Goal: Transaction & Acquisition: Purchase product/service

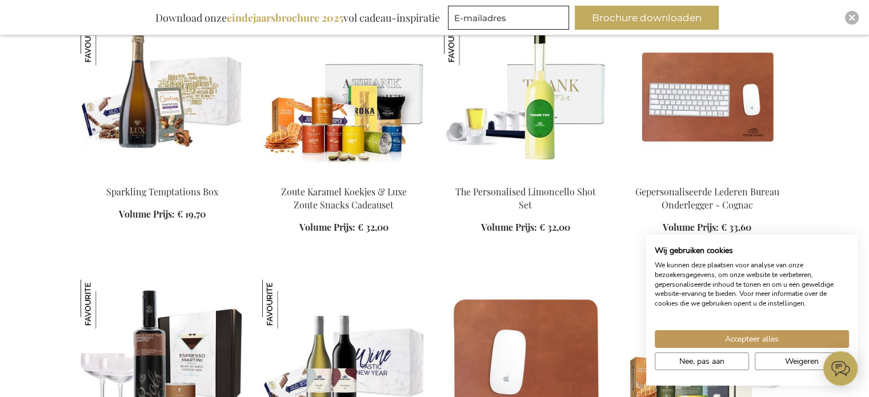
scroll to position [1371, 0]
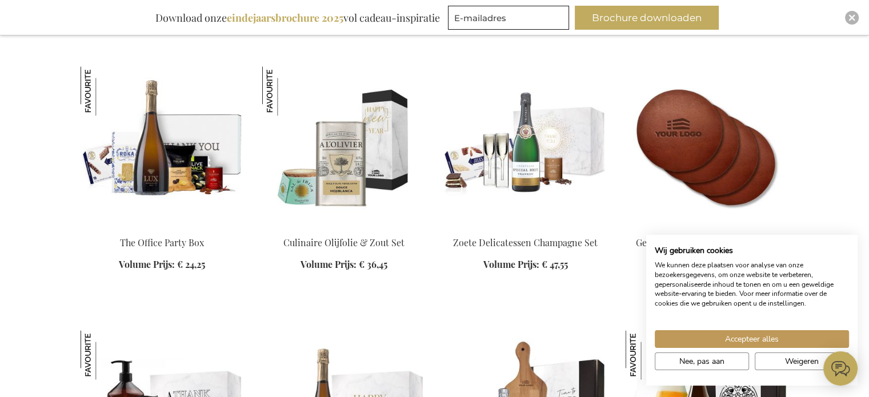
scroll to position [1885, 0]
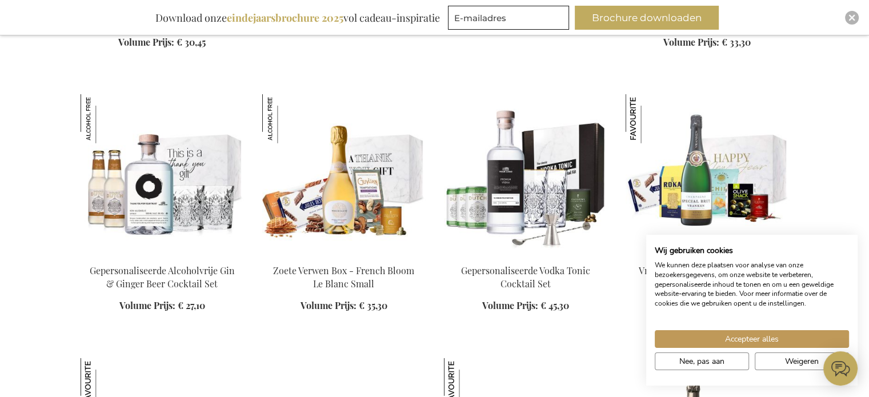
scroll to position [3142, 0]
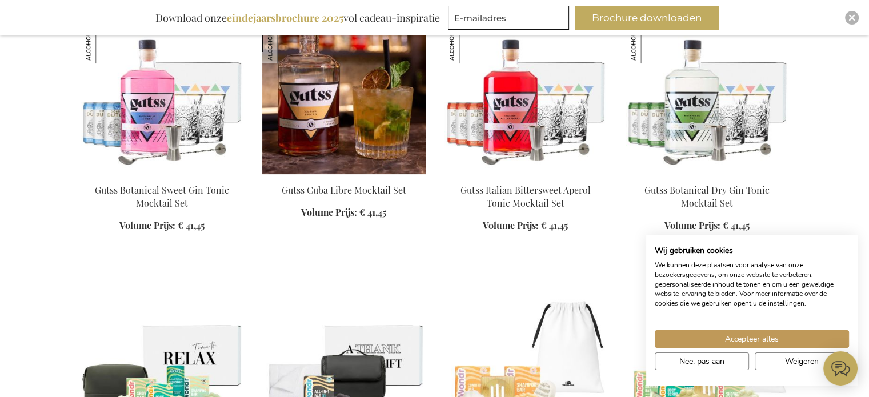
scroll to position [4514, 0]
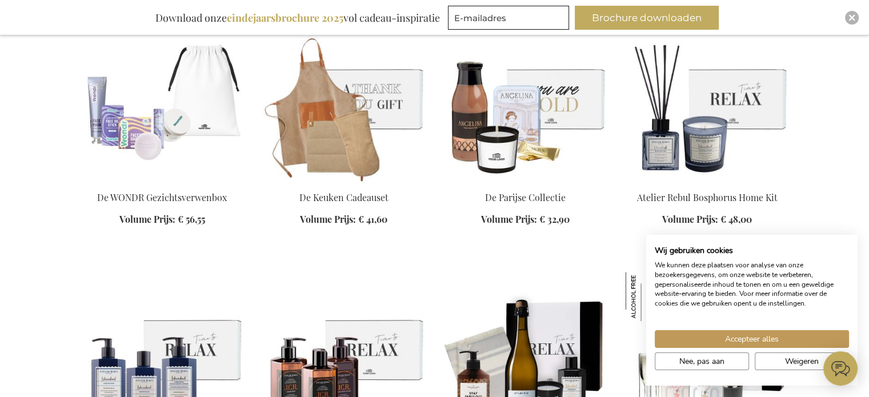
scroll to position [5028, 0]
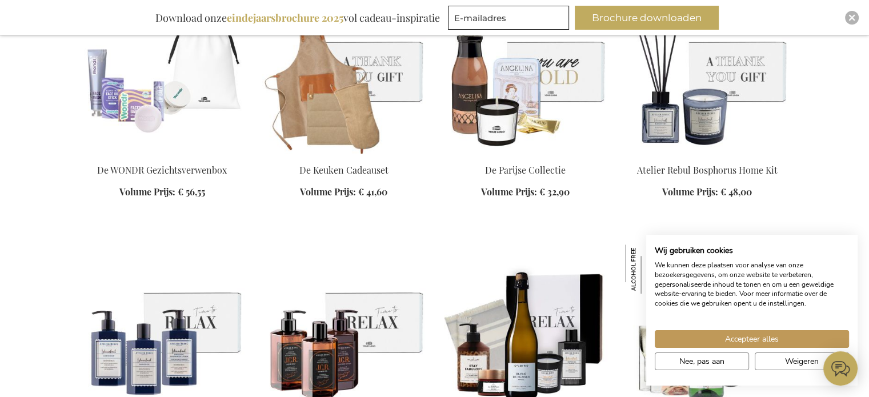
click at [690, 123] on img at bounding box center [707, 74] width 163 height 160
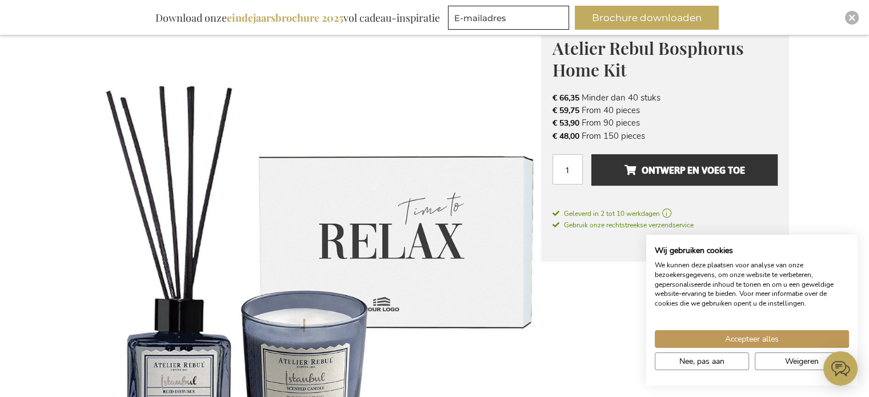
scroll to position [171, 0]
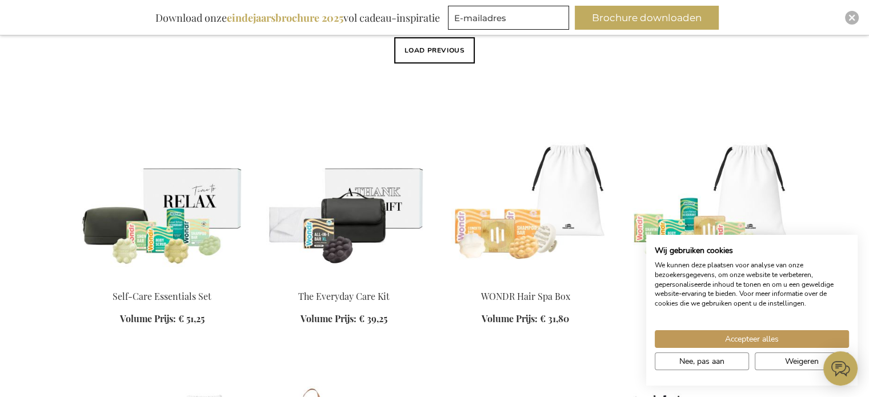
scroll to position [1009, 0]
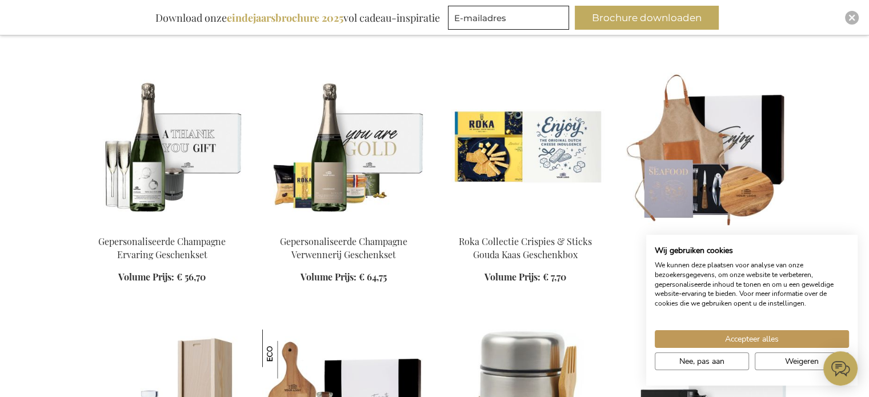
scroll to position [2460, 0]
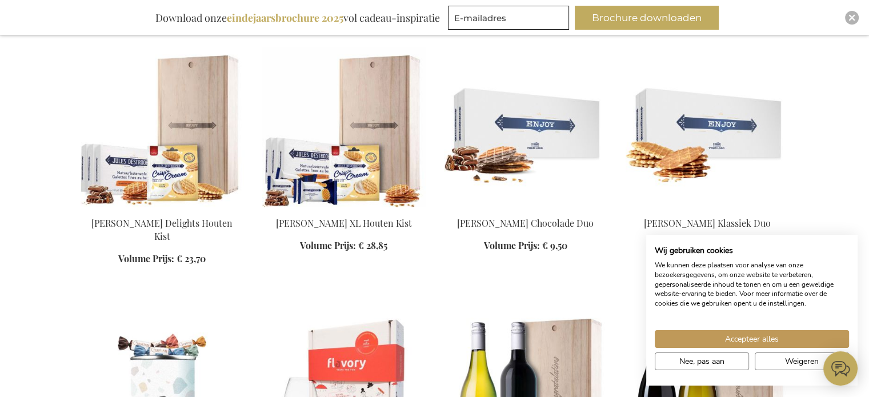
scroll to position [2974, 0]
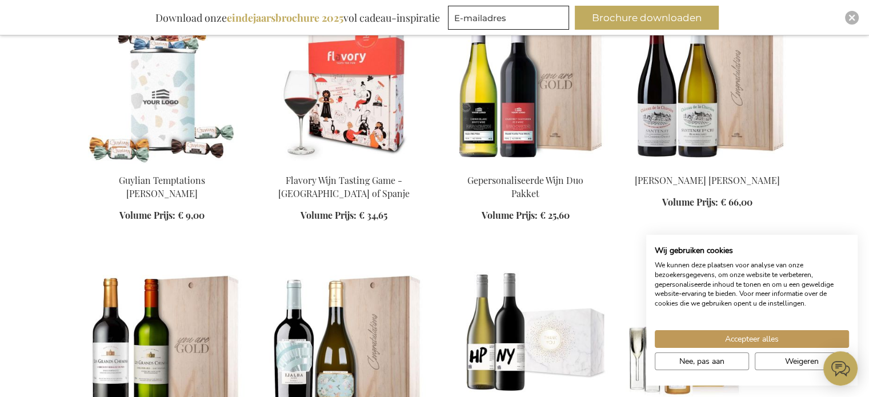
scroll to position [3317, 0]
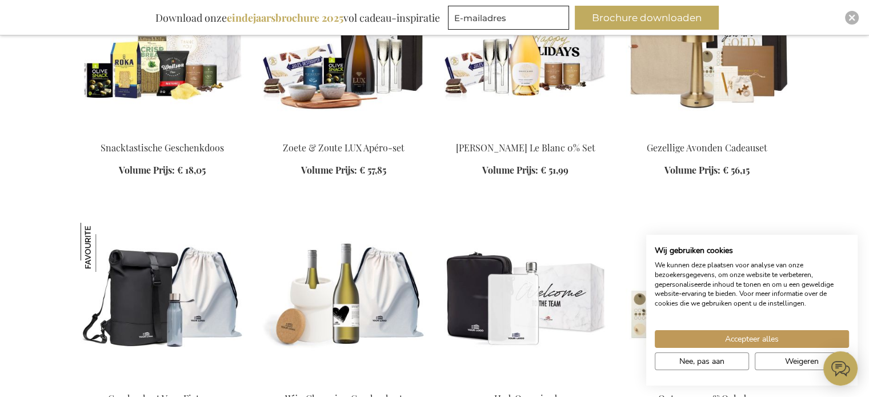
scroll to position [4060, 0]
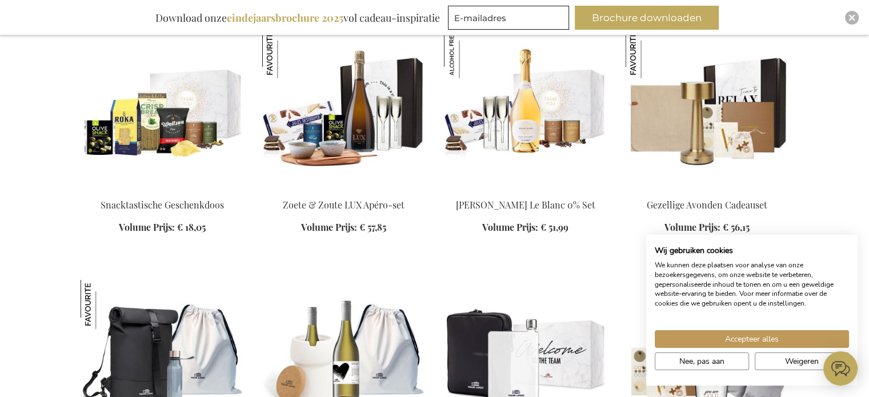
click at [711, 112] on img at bounding box center [707, 109] width 163 height 160
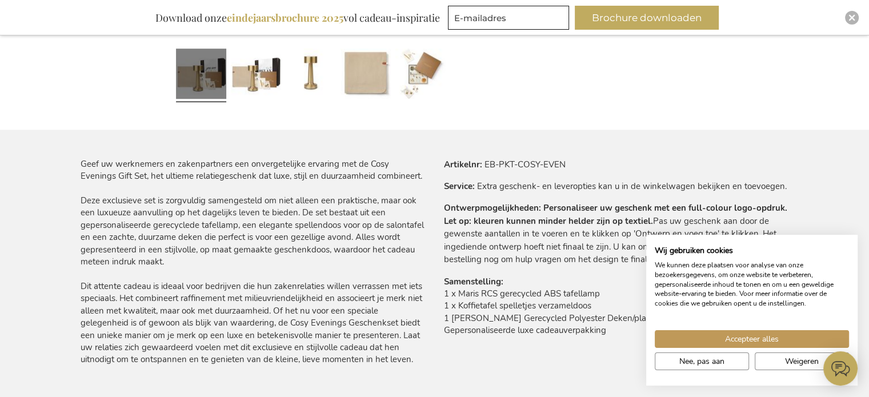
scroll to position [400, 0]
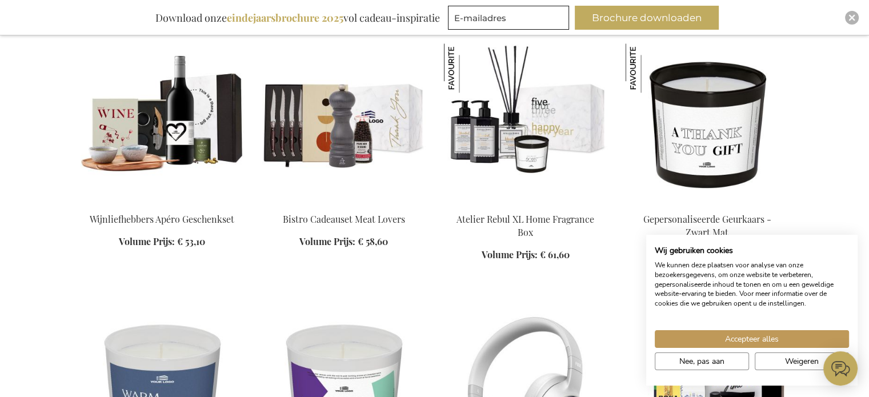
scroll to position [1410, 0]
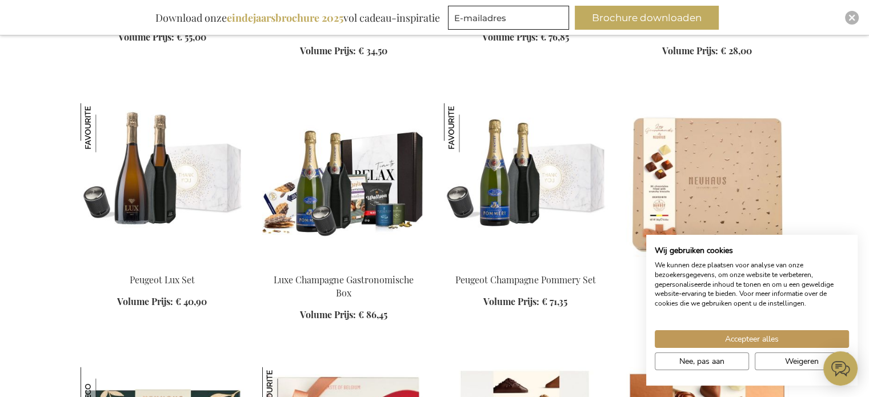
scroll to position [2152, 0]
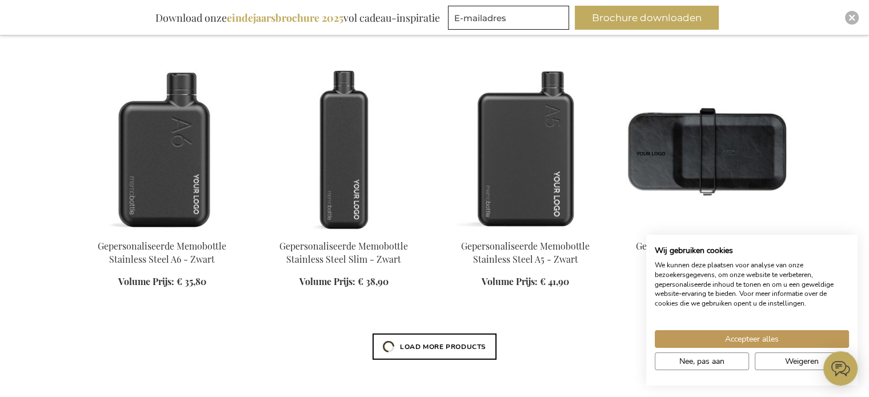
scroll to position [2952, 0]
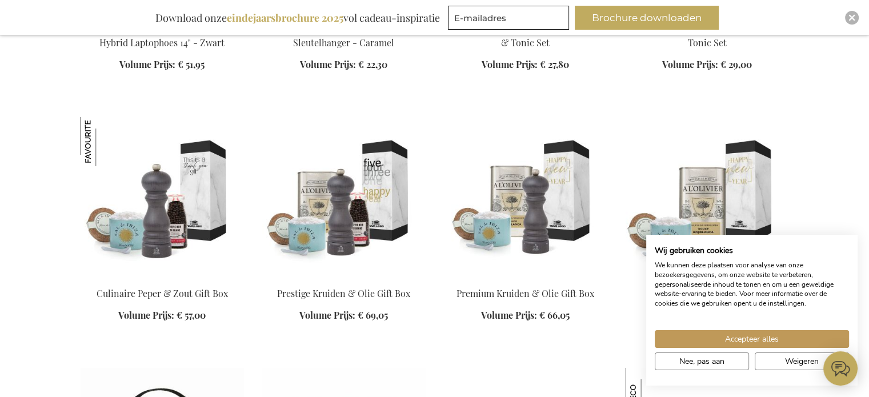
scroll to position [3752, 0]
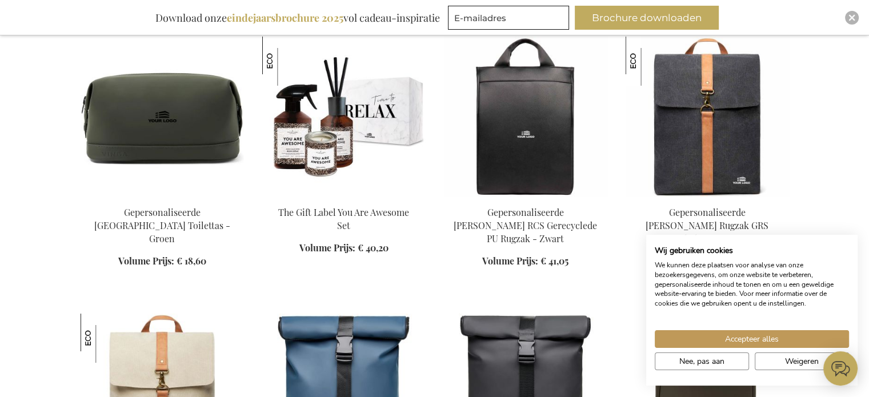
scroll to position [4323, 0]
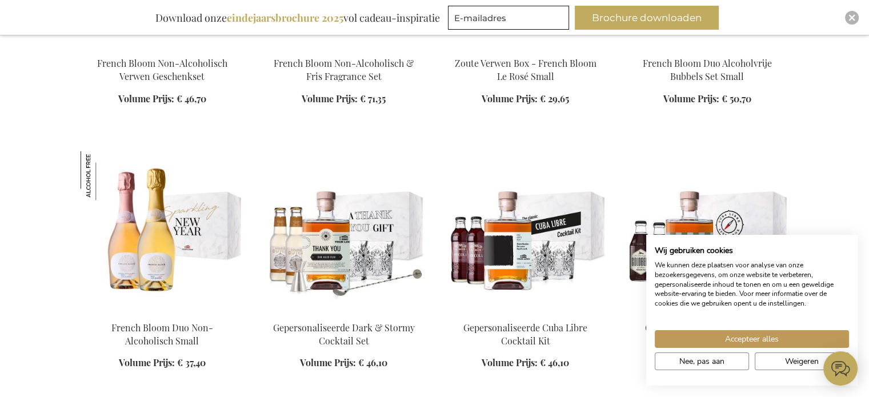
scroll to position [6380, 0]
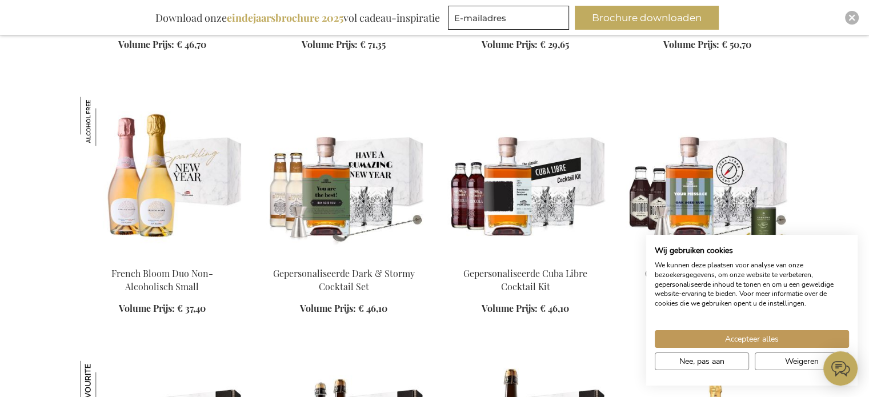
scroll to position [6437, 0]
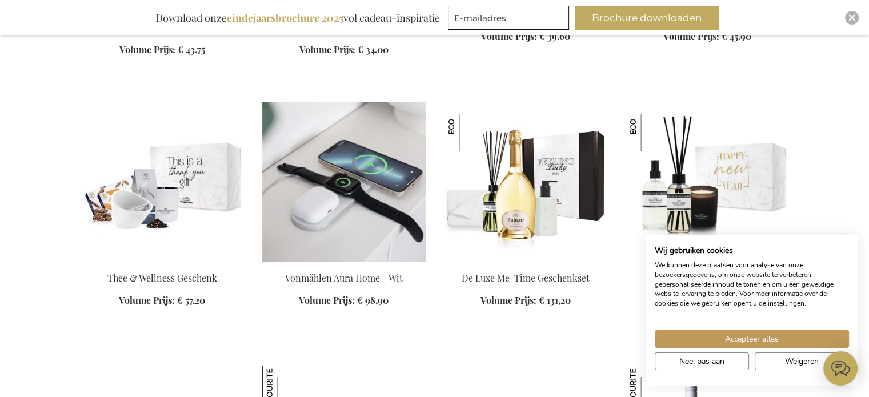
scroll to position [7751, 0]
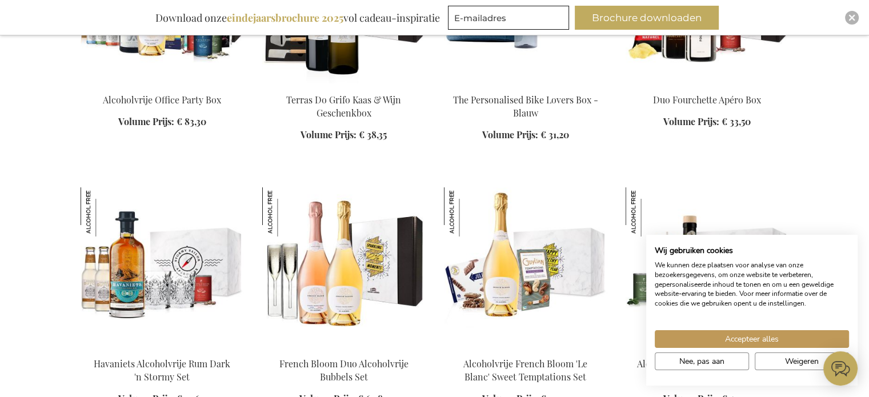
scroll to position [8494, 0]
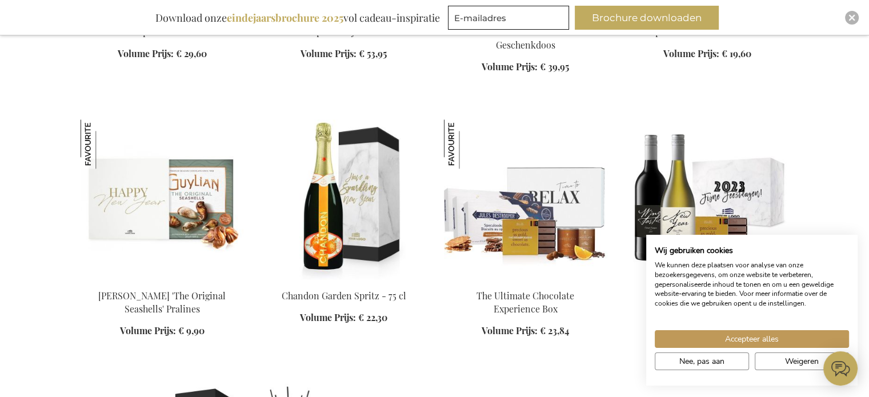
scroll to position [10094, 0]
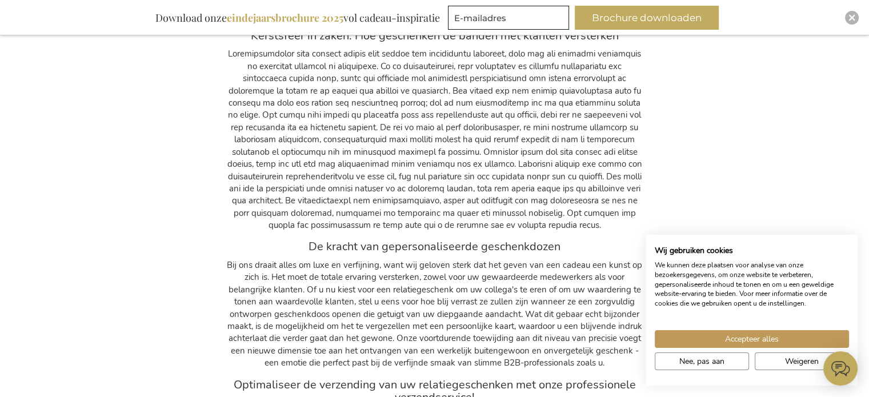
scroll to position [12094, 0]
